Goal: Information Seeking & Learning: Learn about a topic

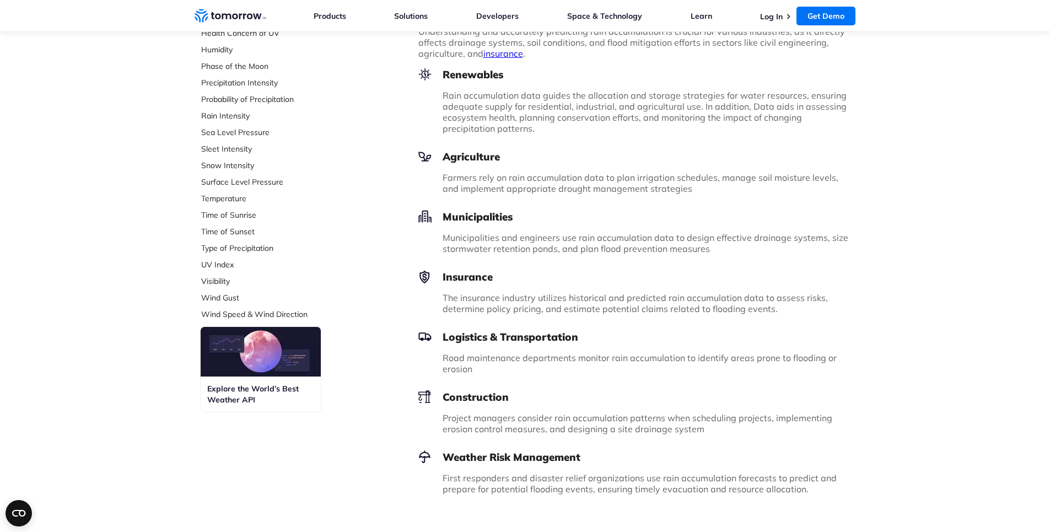
scroll to position [331, 0]
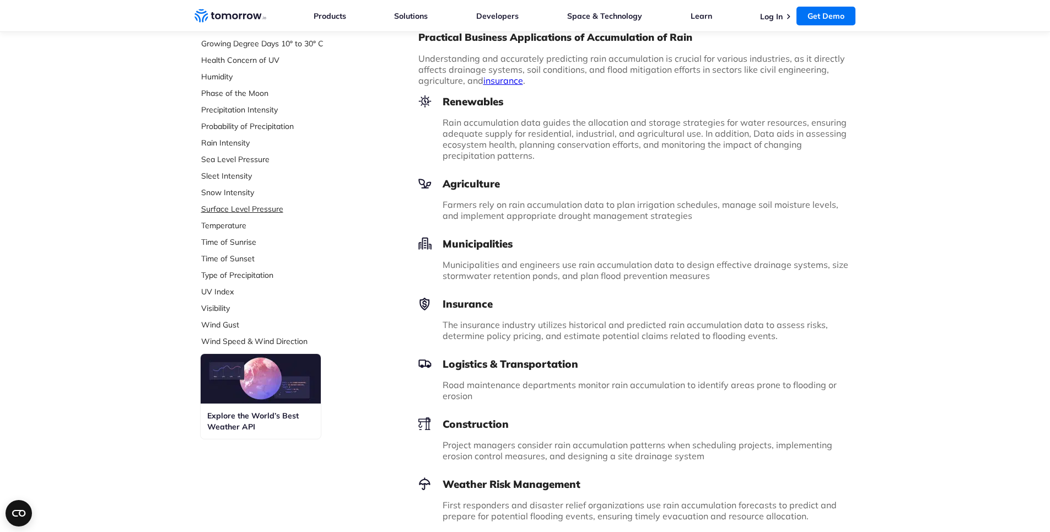
click at [256, 208] on link "Surface Level Pressure" at bounding box center [274, 208] width 147 height 11
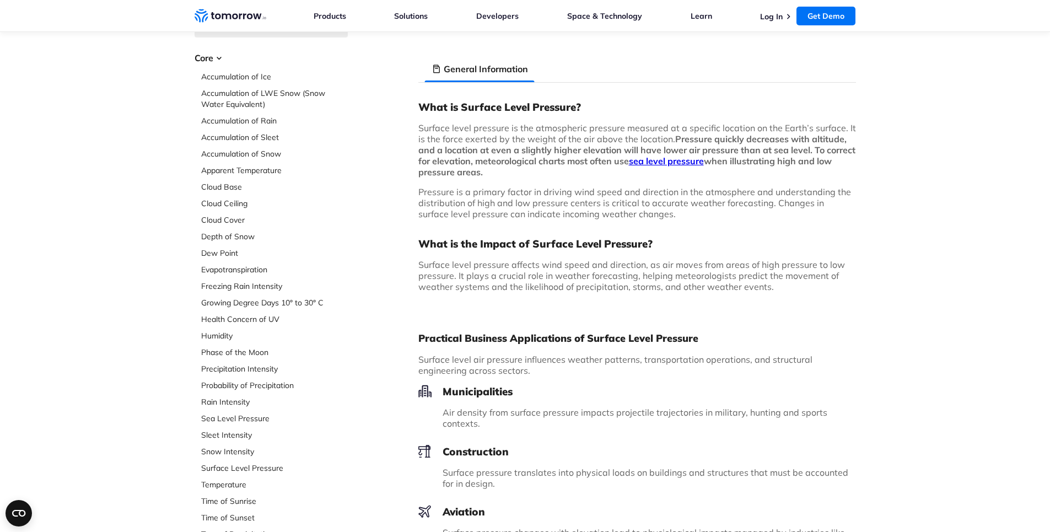
scroll to position [110, 0]
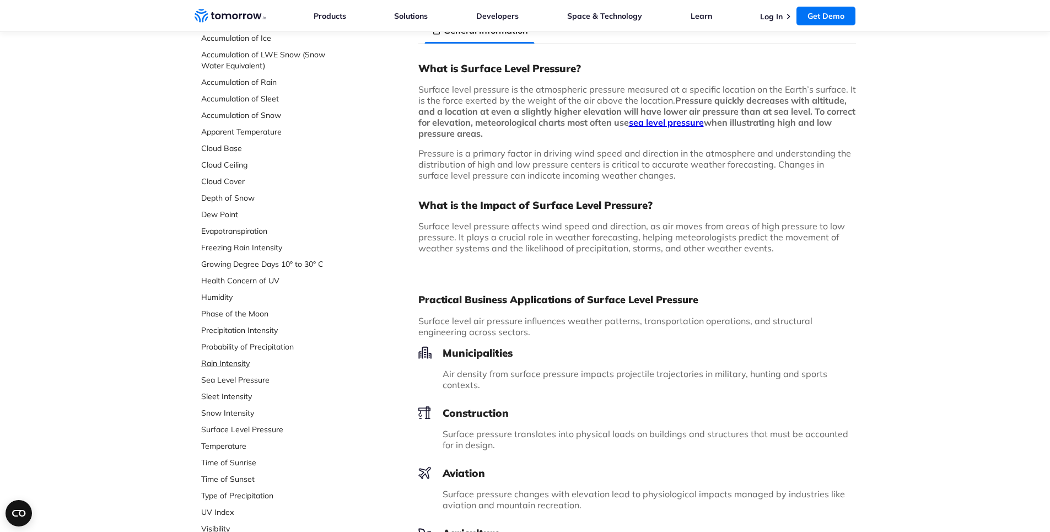
click at [237, 362] on link "Rain Intensity" at bounding box center [274, 363] width 147 height 11
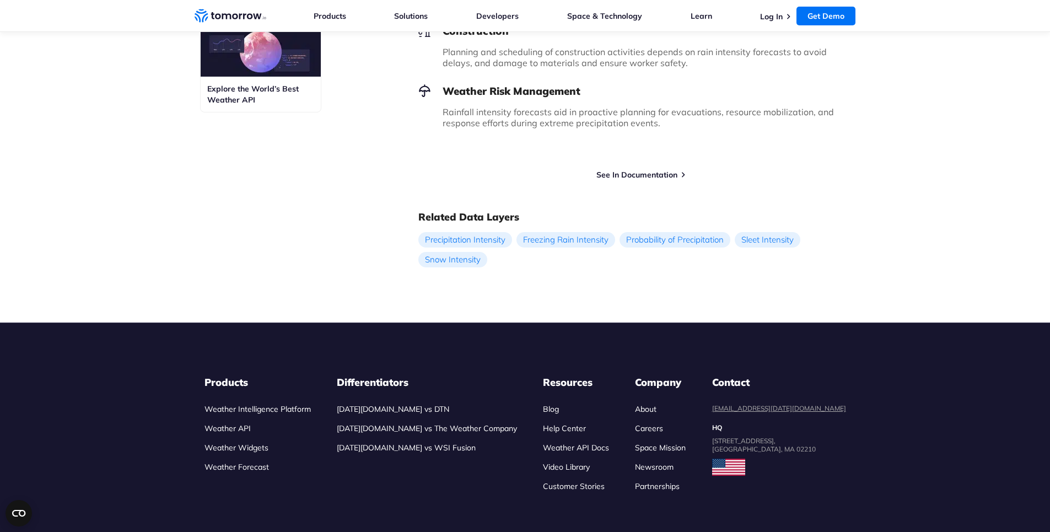
scroll to position [661, 0]
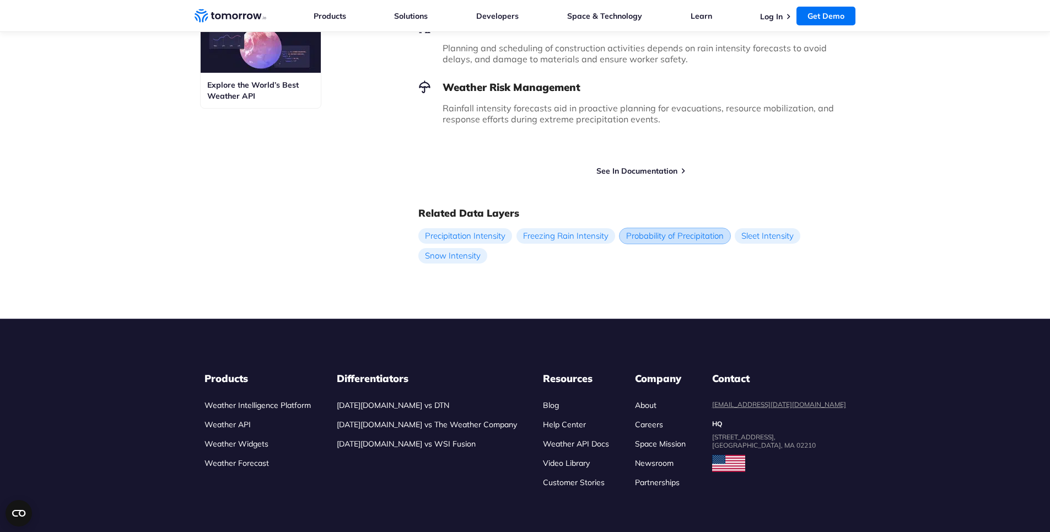
click at [649, 239] on link "Probability of Precipitation" at bounding box center [674, 235] width 111 height 15
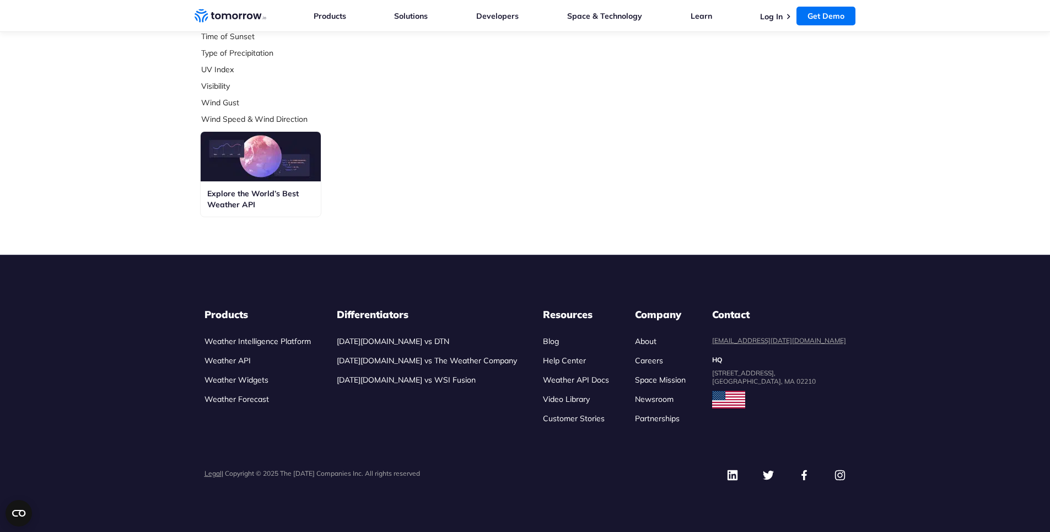
scroll to position [553, 0]
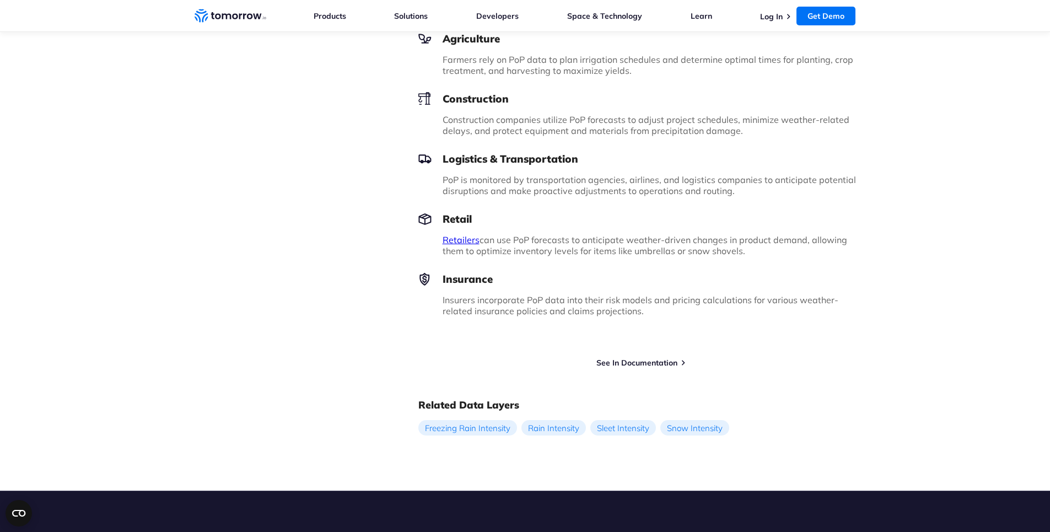
scroll to position [771, 0]
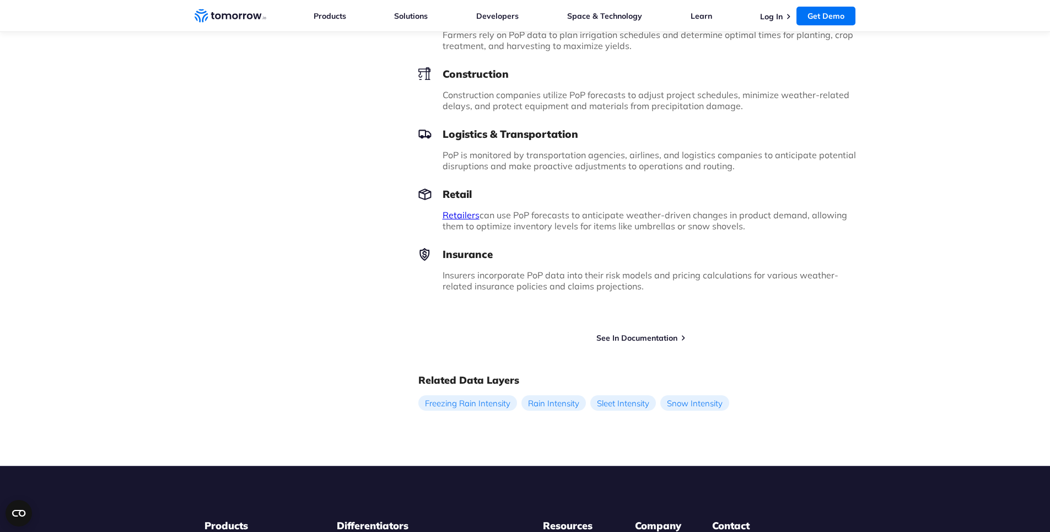
click at [628, 331] on div "Try Free Weather API See In Documentation" at bounding box center [636, 333] width 437 height 20
click at [631, 336] on link "See In Documentation" at bounding box center [636, 338] width 81 height 10
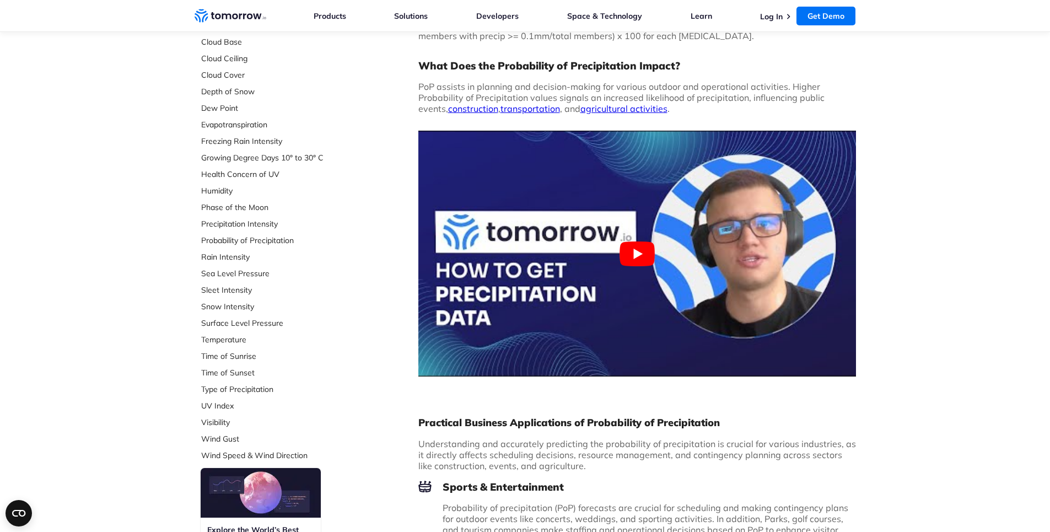
scroll to position [55, 0]
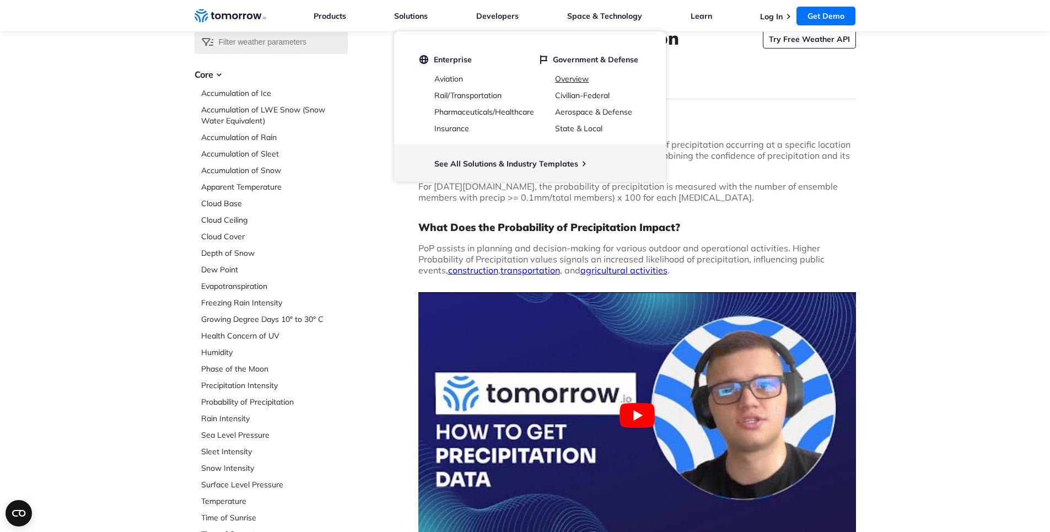
click at [577, 77] on link "Overview" at bounding box center [572, 79] width 34 height 10
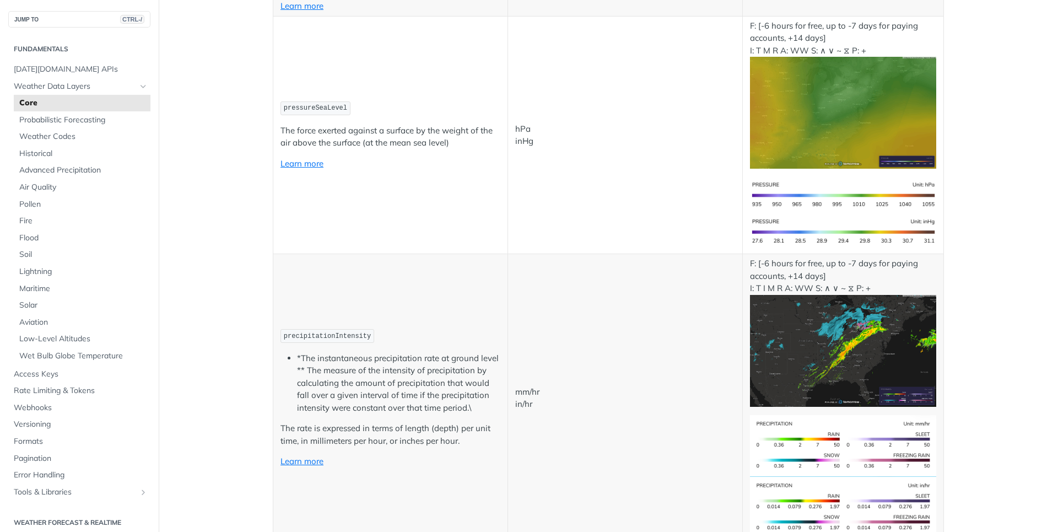
scroll to position [1818, 0]
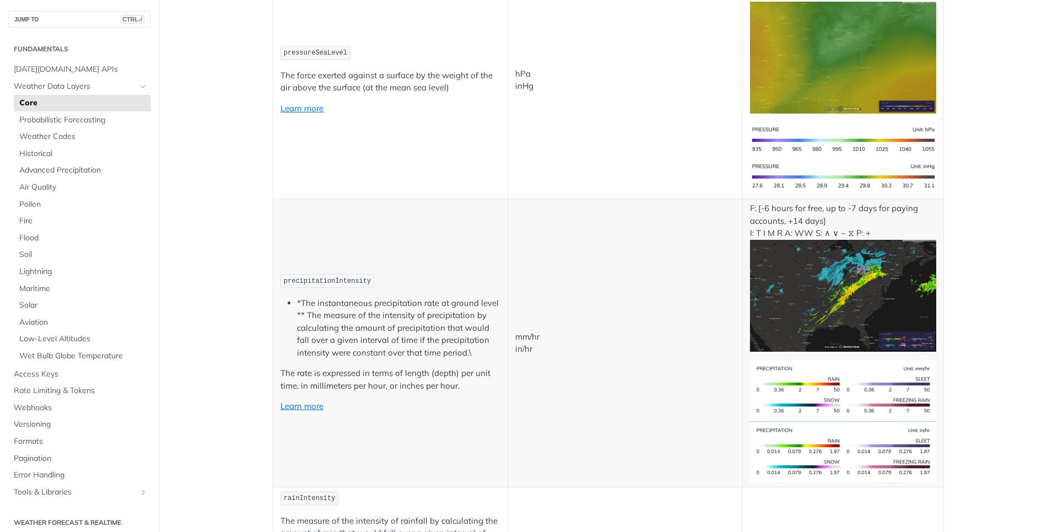
click at [821, 274] on img "Expand image" at bounding box center [843, 296] width 186 height 112
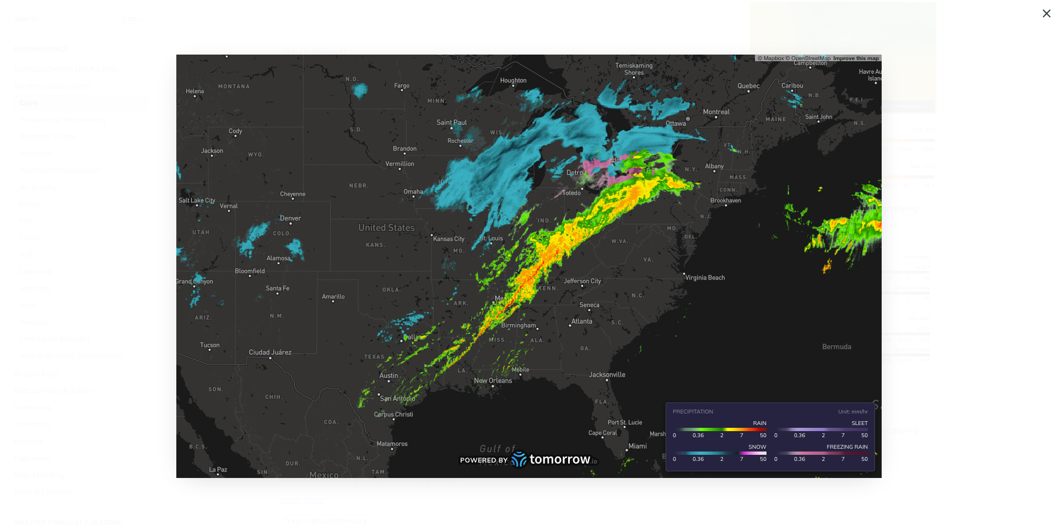
click at [917, 316] on span "Collapse image" at bounding box center [529, 266] width 1058 height 532
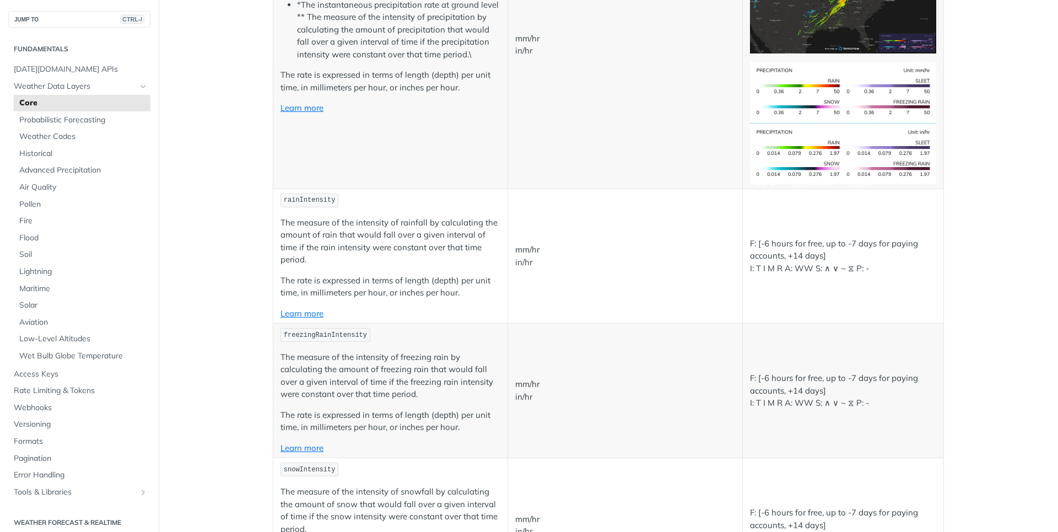
scroll to position [2149, 0]
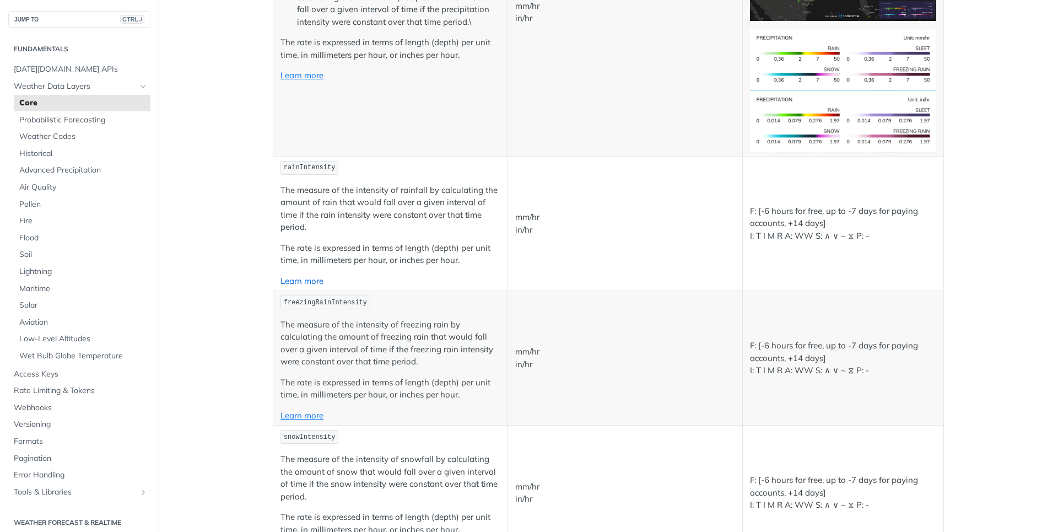
click at [304, 279] on link "Learn more" at bounding box center [301, 280] width 43 height 10
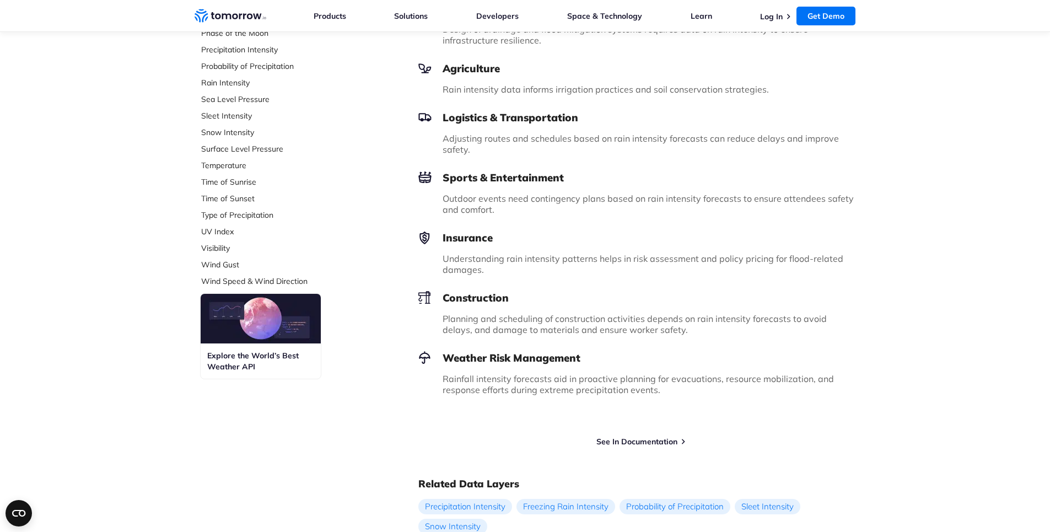
scroll to position [386, 0]
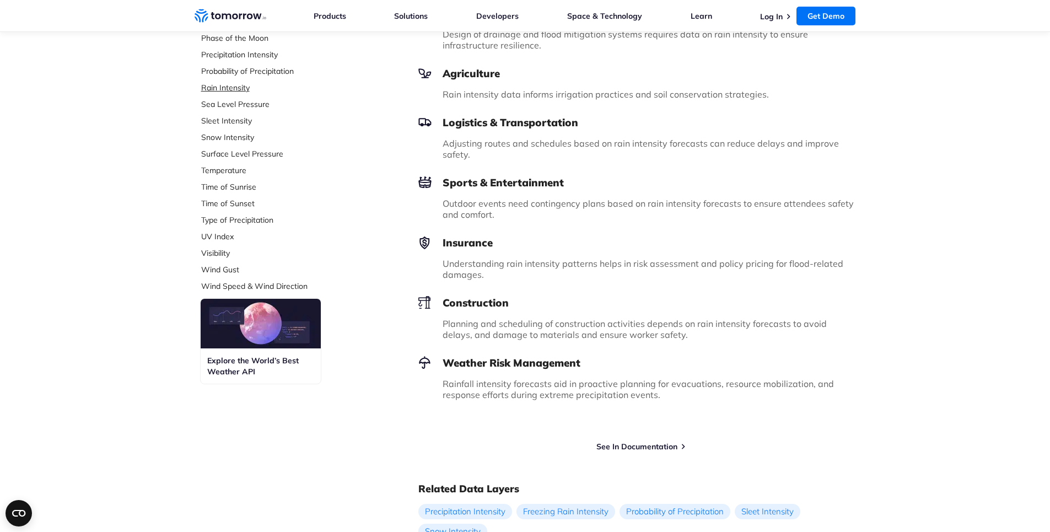
click at [224, 86] on link "Rain Intensity" at bounding box center [274, 87] width 147 height 11
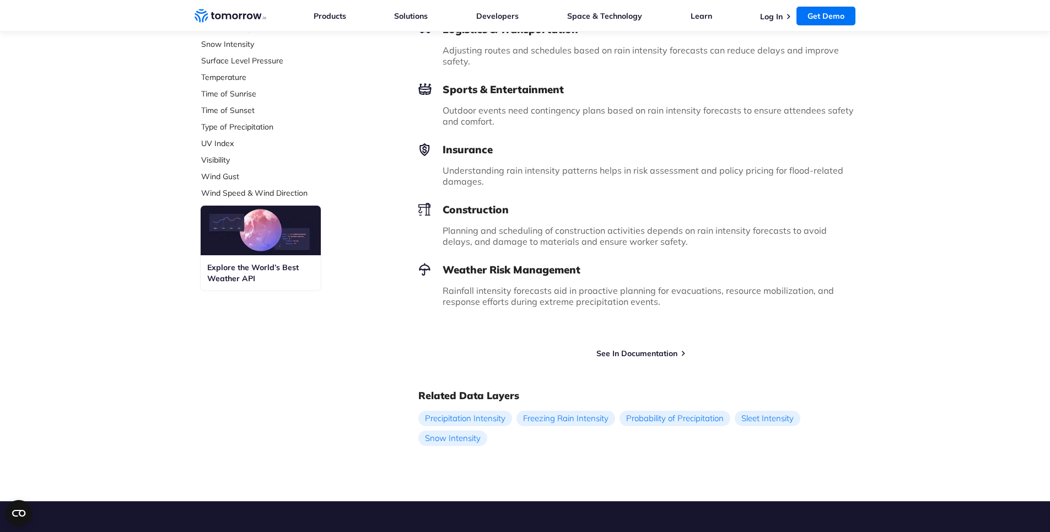
scroll to position [496, 0]
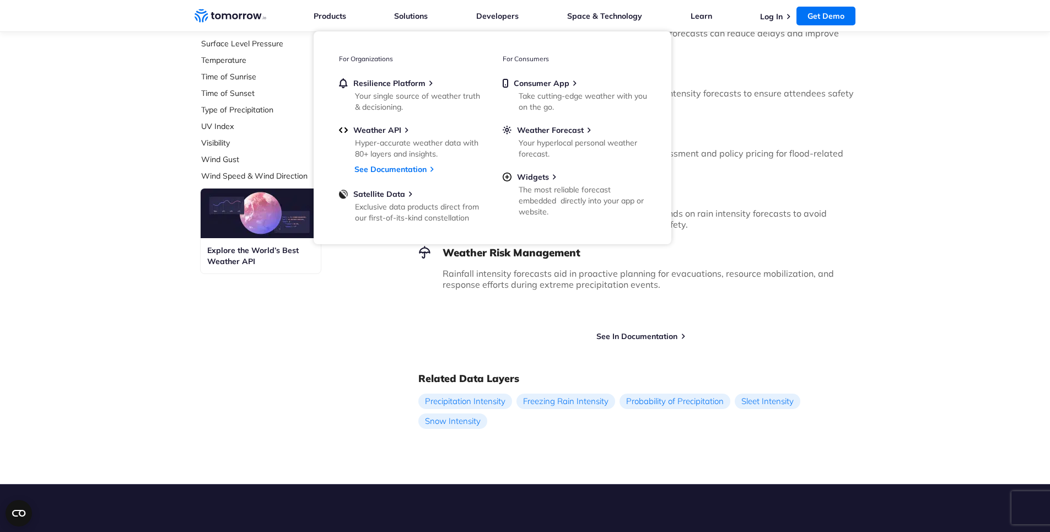
click at [252, 382] on div "Select Data Layer Core Accumulation of Ice Accumulation of LWE Snow (Snow Water…" at bounding box center [270, 17] width 153 height 857
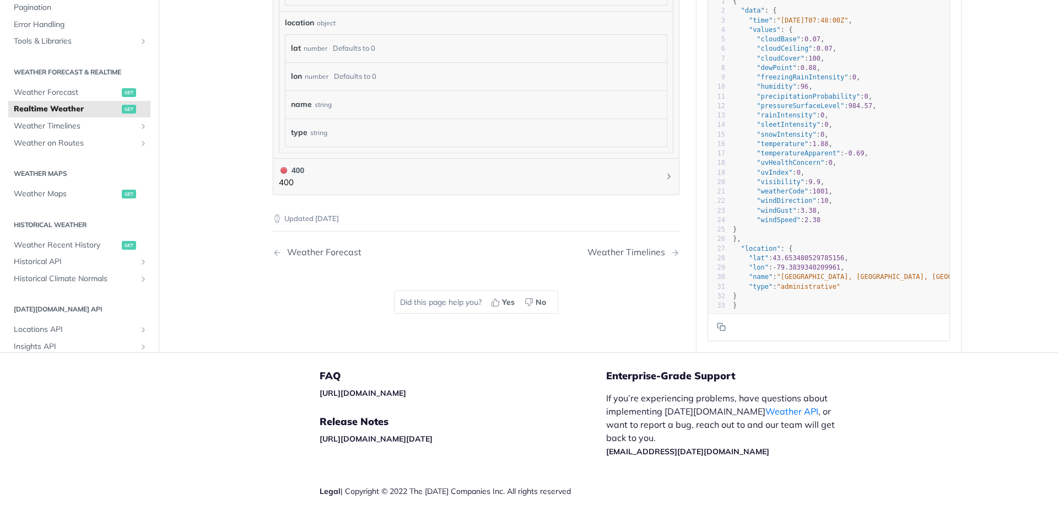
scroll to position [706, 0]
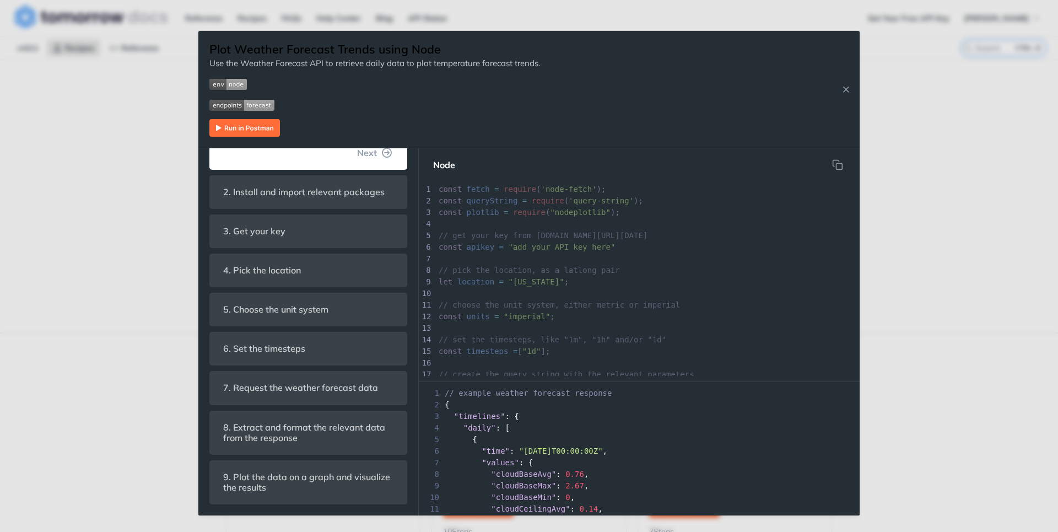
scroll to position [347, 0]
